Goal: Information Seeking & Learning: Learn about a topic

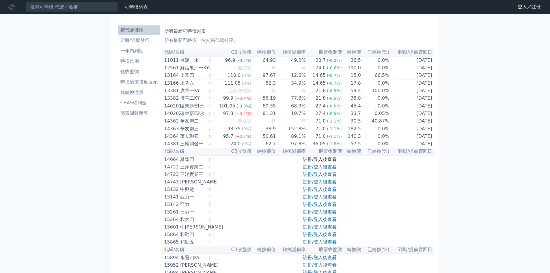
click at [312, 162] on link "註冊/登入後查看" at bounding box center [320, 158] width 34 height 5
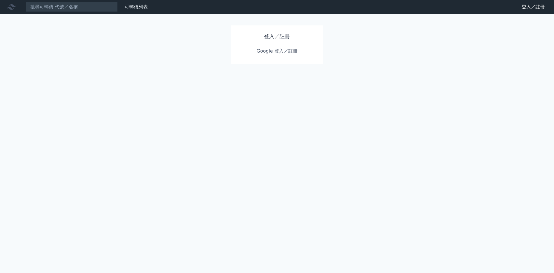
click at [265, 51] on link "Google 登入／註冊" at bounding box center [277, 51] width 60 height 12
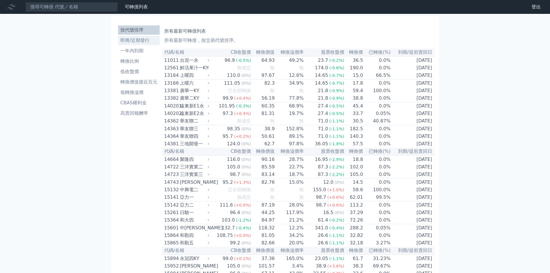
click at [135, 40] on li "即將/近期發行" at bounding box center [139, 40] width 42 height 7
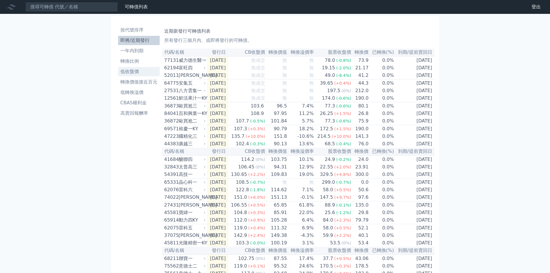
click at [128, 71] on li "低收盤價" at bounding box center [139, 71] width 42 height 7
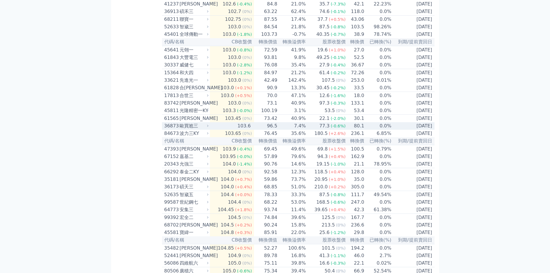
scroll to position [1011, 0]
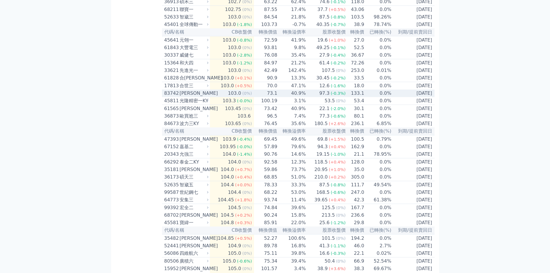
click at [359, 97] on td "133.1" at bounding box center [355, 94] width 18 height 8
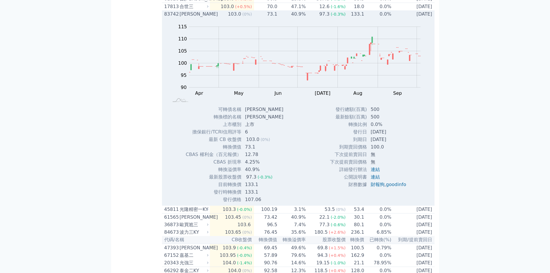
scroll to position [1097, 0]
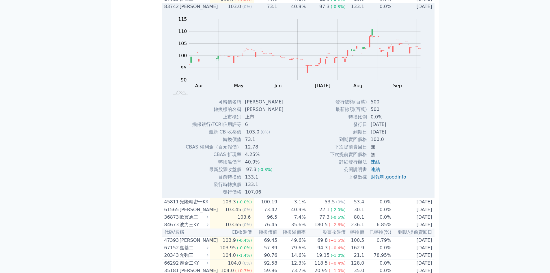
click at [360, 10] on td "133.1" at bounding box center [355, 7] width 18 height 8
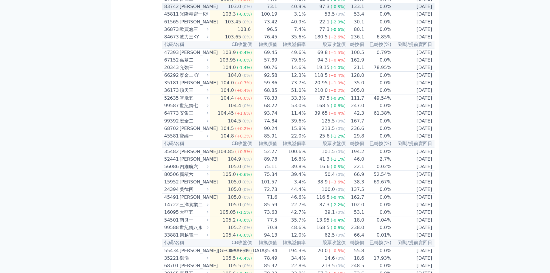
click at [234, 10] on div "103.0" at bounding box center [235, 6] width 16 height 7
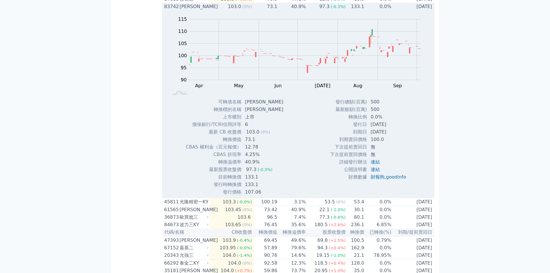
click at [234, 10] on div "103.0" at bounding box center [235, 6] width 16 height 7
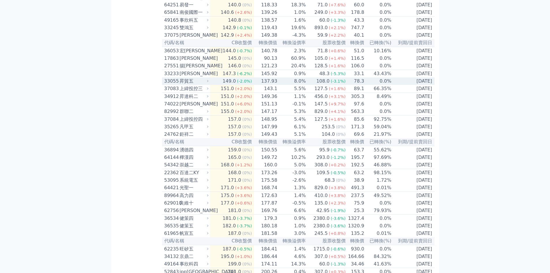
scroll to position [2484, 0]
